Goal: Navigation & Orientation: Find specific page/section

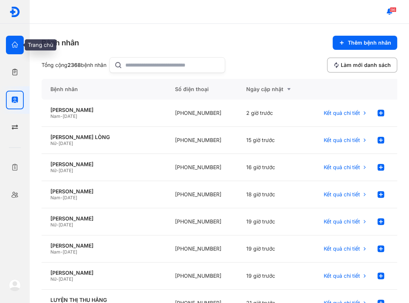
click at [21, 42] on div at bounding box center [15, 45] width 18 height 19
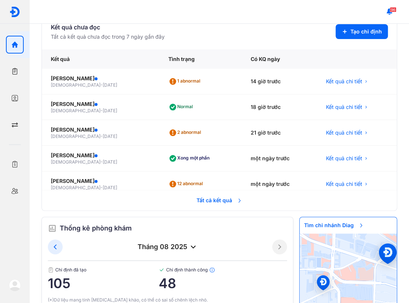
scroll to position [195, 0]
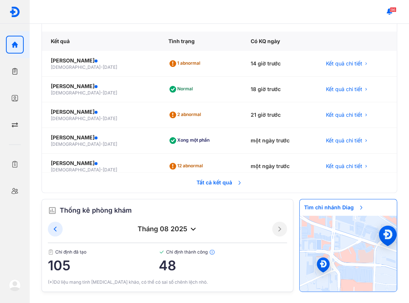
click at [244, 264] on span "48" at bounding box center [223, 265] width 129 height 15
click at [13, 71] on icon "button" at bounding box center [14, 71] width 7 height 7
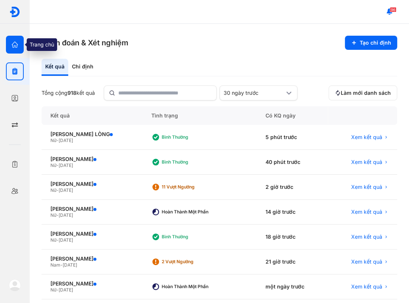
click at [13, 48] on icon "button" at bounding box center [14, 44] width 7 height 7
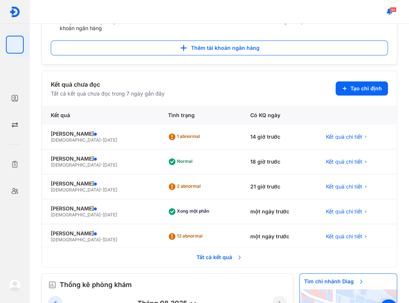
scroll to position [181, 0]
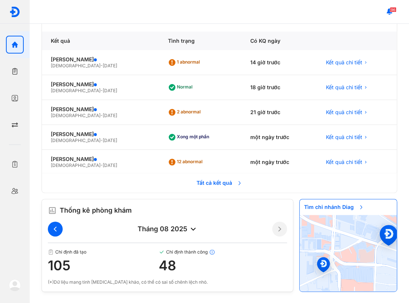
click at [59, 225] on icon at bounding box center [55, 228] width 9 height 9
click at [279, 224] on button at bounding box center [279, 228] width 15 height 15
click at [58, 226] on icon at bounding box center [55, 228] width 9 height 9
click at [275, 229] on icon at bounding box center [279, 228] width 9 height 9
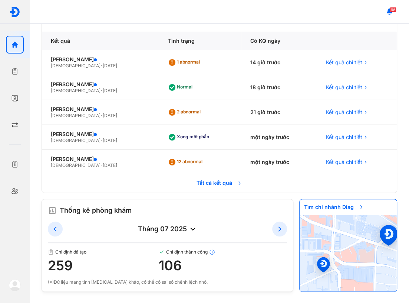
click at [288, 11] on div "96" at bounding box center [220, 12] width 380 height 24
